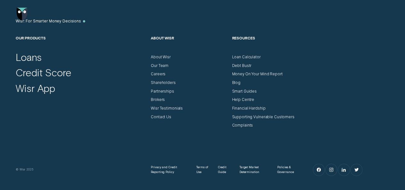
click at [303, 88] on div "Smart Guides" at bounding box center [270, 89] width 76 height 9
click at [25, 15] on img "Go to home page" at bounding box center [22, 14] width 11 height 13
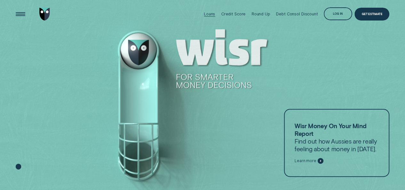
click at [211, 14] on div "Loans" at bounding box center [209, 14] width 11 height 5
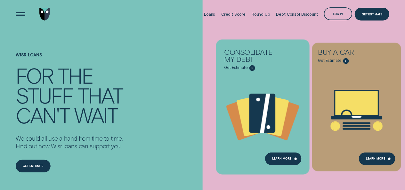
click at [247, 67] on span "Get Estimate" at bounding box center [236, 68] width 24 height 5
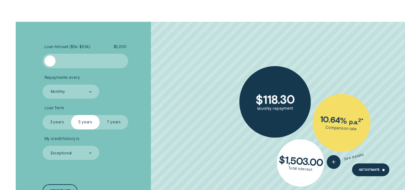
scroll to position [987, 0]
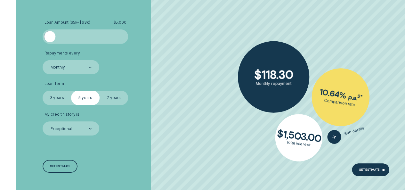
click at [108, 95] on label "7 years" at bounding box center [114, 98] width 29 height 14
click at [100, 91] on input "7 years" at bounding box center [100, 91] width 0 height 0
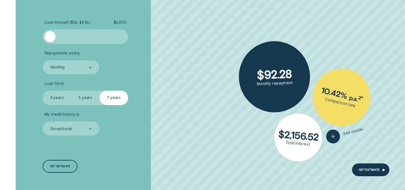
click at [92, 96] on label "5 years" at bounding box center [85, 98] width 29 height 14
click at [71, 91] on input "5 years" at bounding box center [71, 91] width 0 height 0
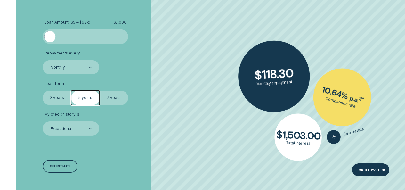
click at [121, 98] on label "7 years" at bounding box center [114, 98] width 29 height 14
click at [100, 91] on input "7 years" at bounding box center [100, 91] width 0 height 0
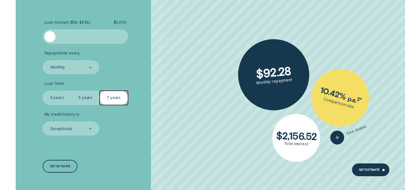
click at [54, 95] on label "3 years" at bounding box center [57, 98] width 29 height 14
click at [43, 91] on input "3 years" at bounding box center [43, 91] width 0 height 0
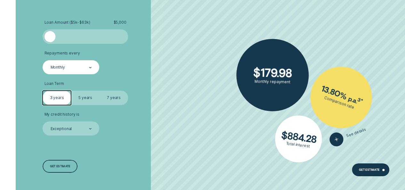
click at [88, 70] on div "Monthly" at bounding box center [71, 68] width 42 height 6
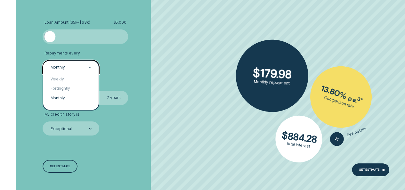
click at [131, 65] on li "Repayments every option Monthly selected, 3 of 3. 3 results available. Use Up a…" at bounding box center [108, 62] width 130 height 23
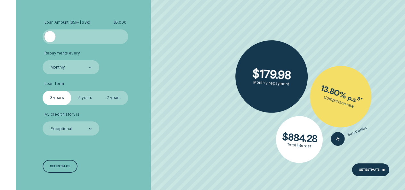
click at [50, 32] on div at bounding box center [50, 37] width 12 height 12
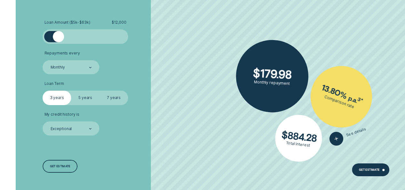
drag, startPoint x: 50, startPoint y: 34, endPoint x: 58, endPoint y: 36, distance: 8.7
click at [58, 36] on div at bounding box center [59, 37] width 12 height 12
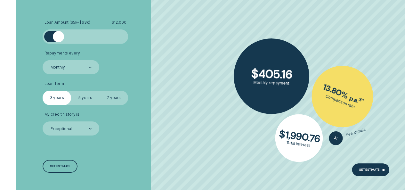
click at [113, 95] on label "7 years" at bounding box center [114, 98] width 29 height 14
click at [100, 91] on input "7 years" at bounding box center [100, 91] width 0 height 0
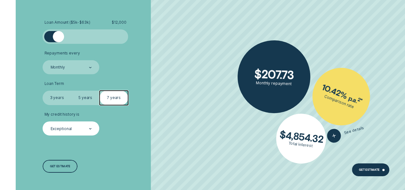
click at [91, 129] on icon at bounding box center [90, 128] width 3 height 1
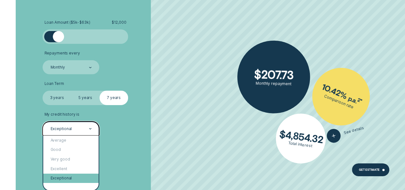
click at [67, 179] on div "Exceptional" at bounding box center [70, 179] width 55 height 10
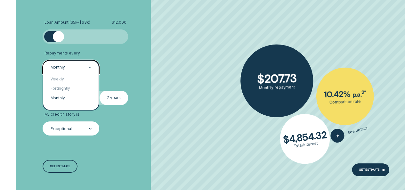
click at [89, 67] on icon at bounding box center [90, 67] width 3 height 1
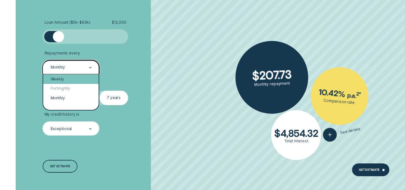
click at [66, 80] on div "Weekly" at bounding box center [70, 79] width 55 height 10
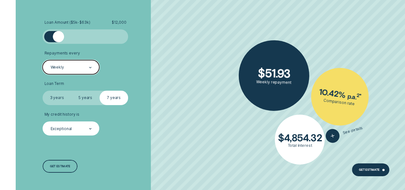
click at [89, 71] on div at bounding box center [90, 67] width 3 height 13
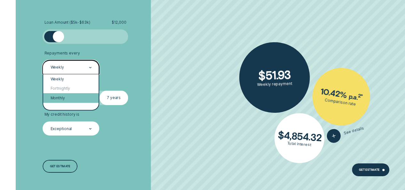
click at [63, 97] on div "Monthly" at bounding box center [70, 98] width 55 height 10
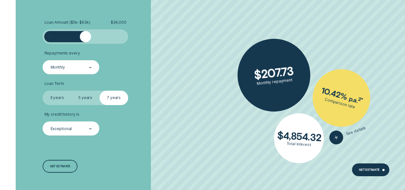
drag, startPoint x: 61, startPoint y: 35, endPoint x: 94, endPoint y: 36, distance: 32.7
click at [91, 36] on div at bounding box center [86, 37] width 12 height 12
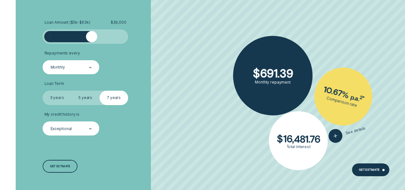
drag, startPoint x: 95, startPoint y: 39, endPoint x: 43, endPoint y: 39, distance: 52.2
click at [43, 39] on div "Loan Amount ( $5k - $63k ) $ 39,000" at bounding box center [86, 31] width 86 height 23
